Goal: Transaction & Acquisition: Purchase product/service

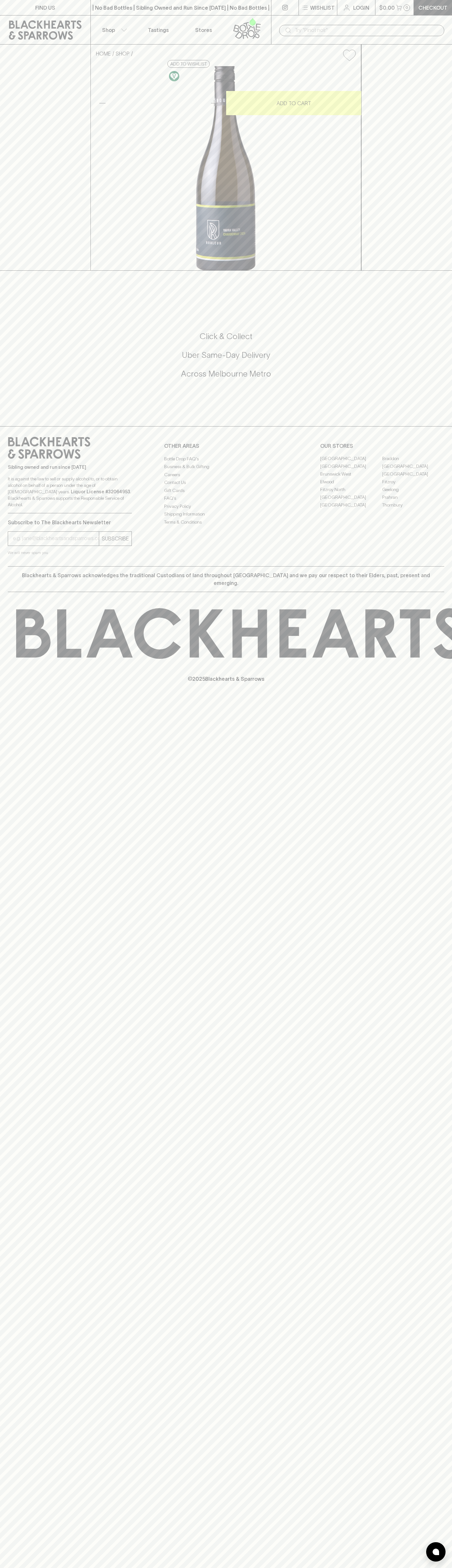
click at [403, 15] on div "$0.00 0" at bounding box center [394, 7] width 38 height 15
click at [451, 602] on html "FIND US | No Bad Bottles | Sibling Owned and Run Since 2006 | No Bad Bottles | …" at bounding box center [226, 784] width 452 height 1568
click at [101, 1567] on html "FIND US | No Bad Bottles | Sibling Owned and Run Since 2006 | No Bad Bottles | …" at bounding box center [226, 784] width 452 height 1568
click at [15, 271] on div "HOME SHOP Rouleur Chardonnay 2024 $39.00 Add to wishlist 10% discount when purc…" at bounding box center [226, 158] width 452 height 226
